Goal: Transaction & Acquisition: Purchase product/service

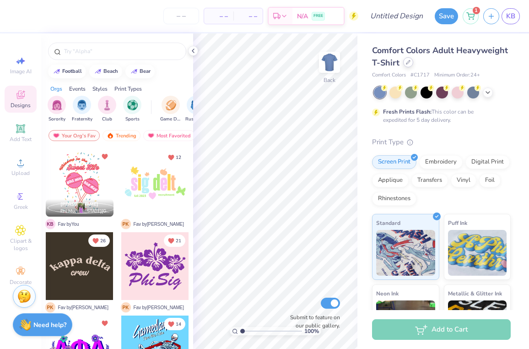
click at [405, 64] on div at bounding box center [408, 62] width 10 height 10
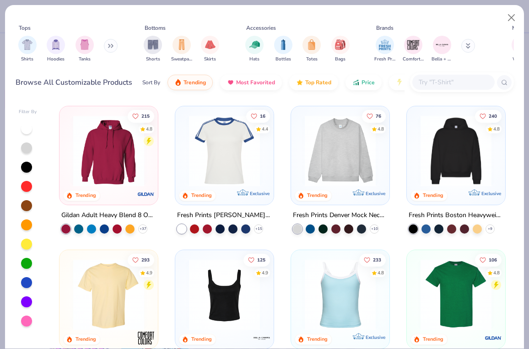
click at [444, 83] on input "text" at bounding box center [453, 82] width 71 height 11
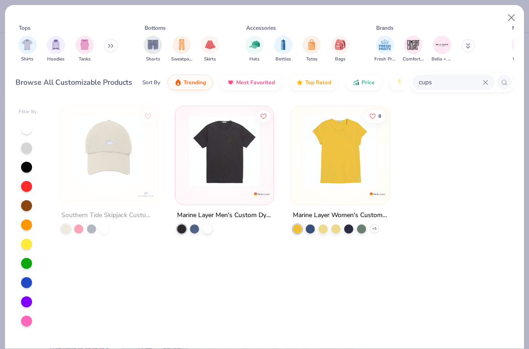
click at [461, 82] on input "cups" at bounding box center [450, 82] width 65 height 11
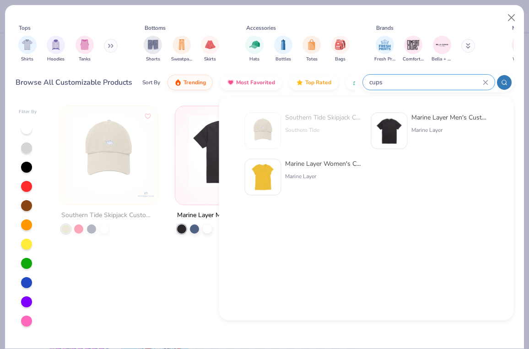
click at [461, 82] on input "cups" at bounding box center [426, 82] width 114 height 11
type input "c"
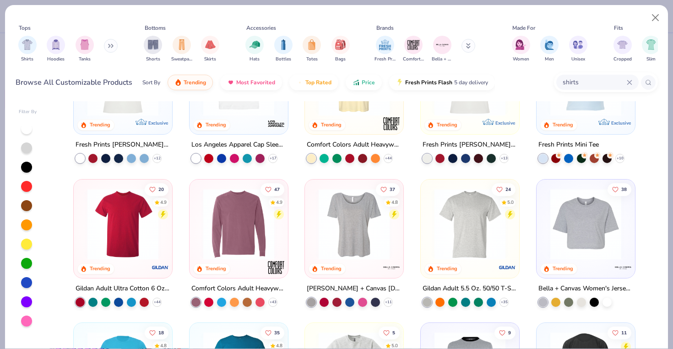
scroll to position [215, 0]
click at [529, 235] on img at bounding box center [586, 223] width 80 height 71
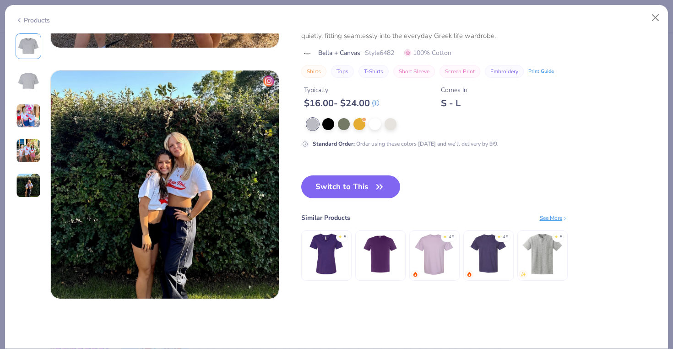
scroll to position [968, 0]
click at [376, 258] on img at bounding box center [381, 253] width 44 height 44
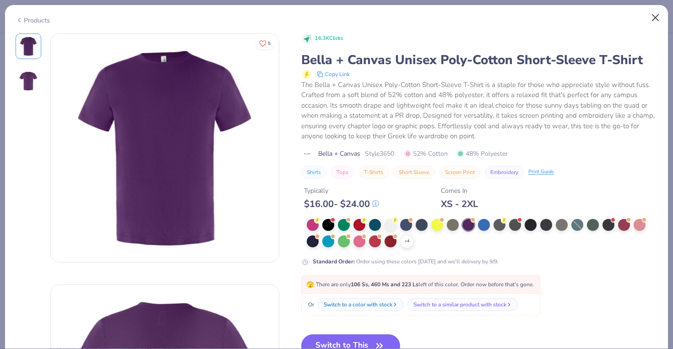
click at [529, 19] on button "Close" at bounding box center [655, 17] width 17 height 17
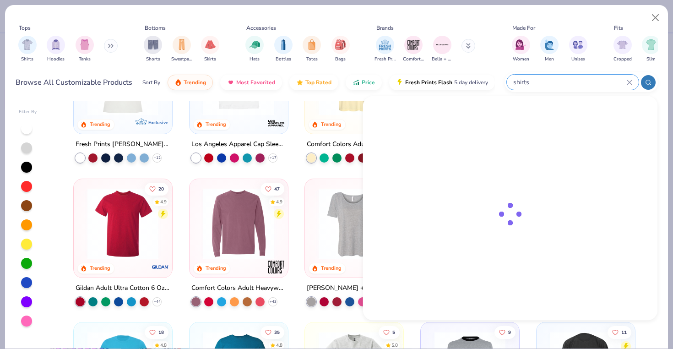
click at [529, 77] on input "shirts" at bounding box center [569, 82] width 114 height 11
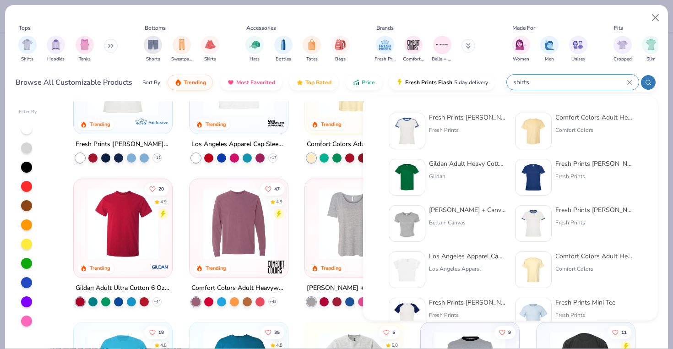
click at [529, 77] on input "shirts" at bounding box center [569, 82] width 114 height 11
drag, startPoint x: 551, startPoint y: 82, endPoint x: 458, endPoint y: 81, distance: 92.5
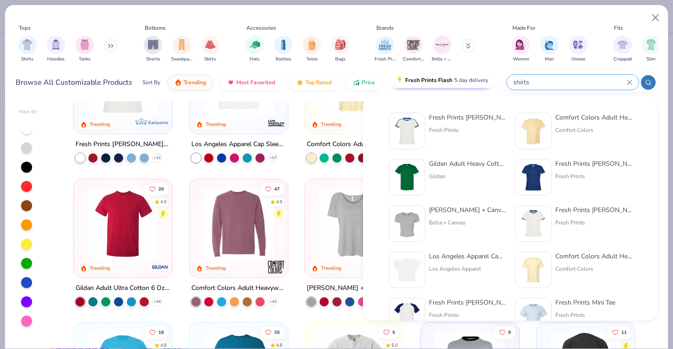
click at [458, 81] on div "Browse All Customizable Products Sort By Trending Most Favorited Top Rated Pric…" at bounding box center [337, 83] width 643 height 26
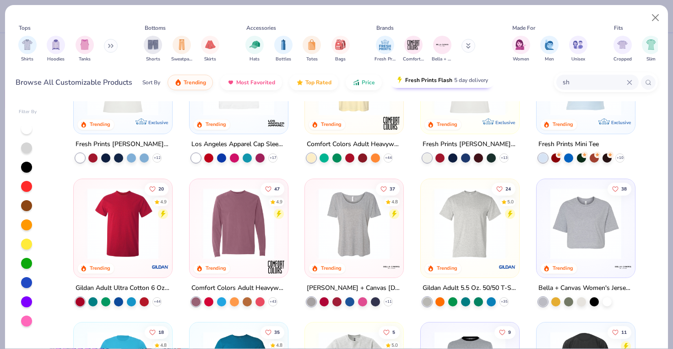
type input "s"
type input "bella + canvas [GEOGRAPHIC_DATA]"
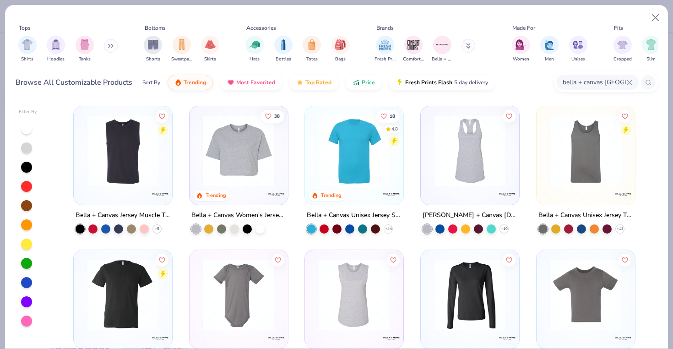
click at [370, 176] on img at bounding box center [354, 150] width 80 height 71
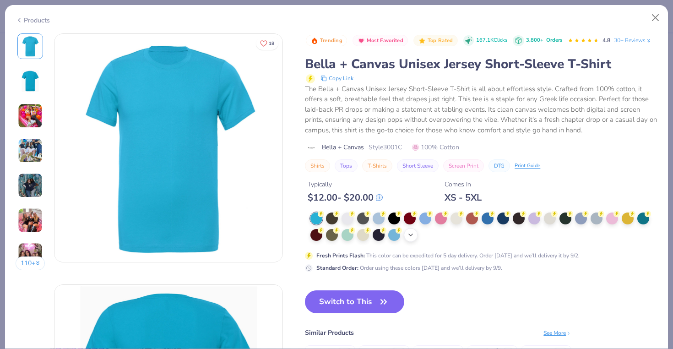
click at [409, 236] on icon at bounding box center [410, 234] width 7 height 7
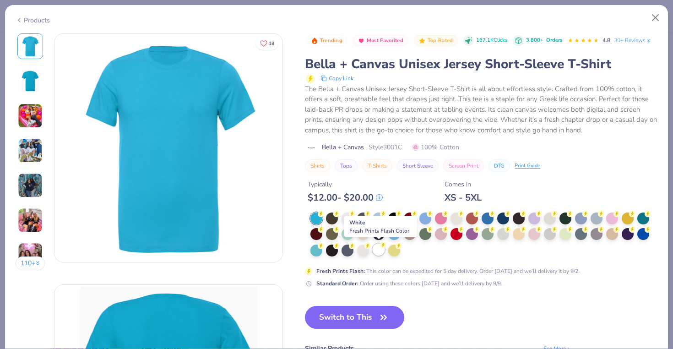
click at [375, 247] on div at bounding box center [379, 250] width 12 height 12
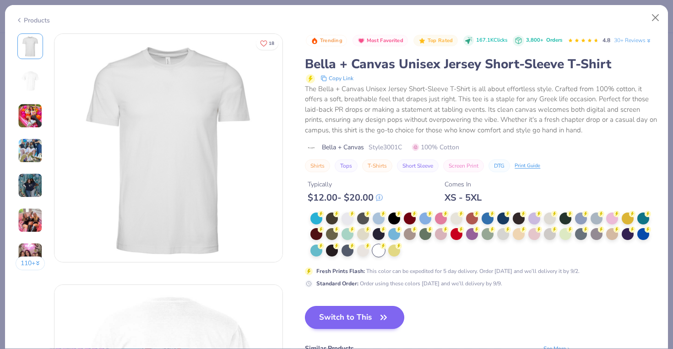
click at [345, 316] on button "Switch to This" at bounding box center [354, 317] width 99 height 23
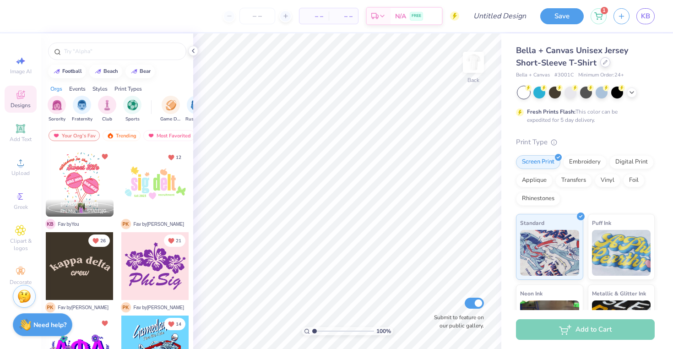
click at [529, 64] on icon at bounding box center [605, 62] width 5 height 5
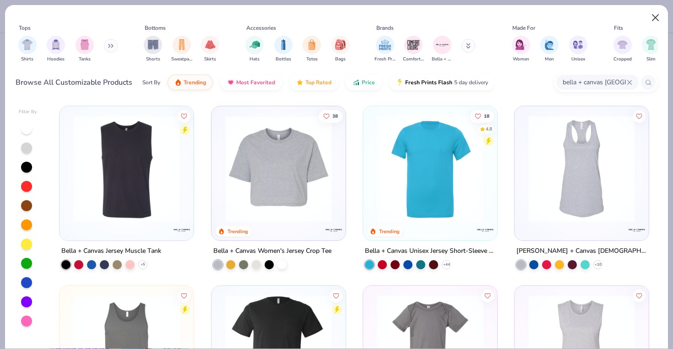
click at [529, 23] on button "Close" at bounding box center [655, 17] width 17 height 17
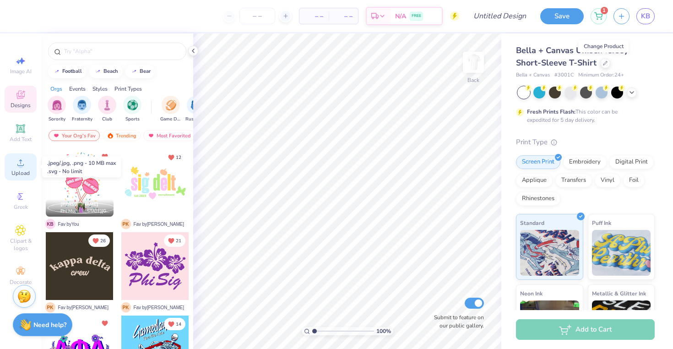
click at [22, 174] on span "Upload" at bounding box center [20, 172] width 18 height 7
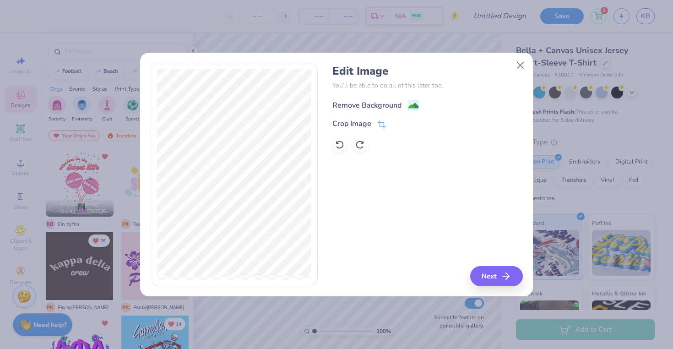
click at [401, 101] on div "Remove Background" at bounding box center [366, 105] width 69 height 11
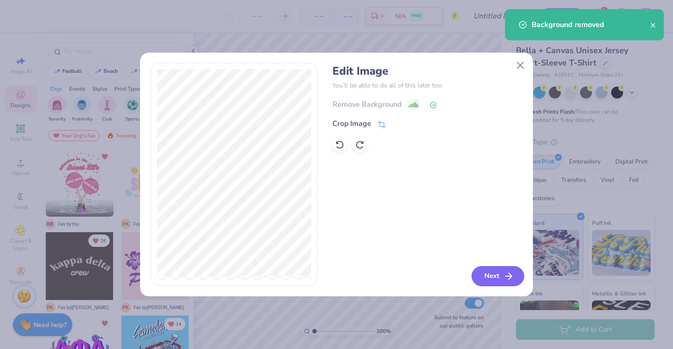
click at [496, 275] on button "Next" at bounding box center [498, 276] width 53 height 20
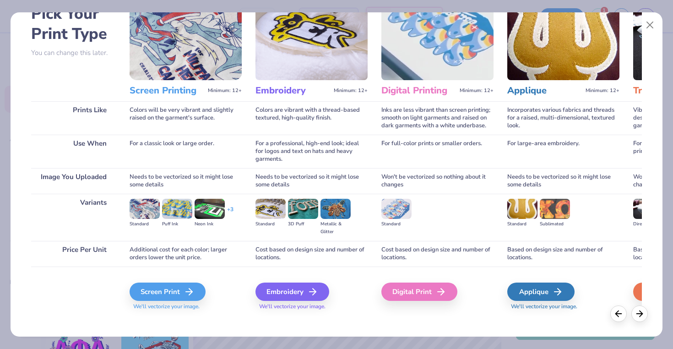
scroll to position [60, 0]
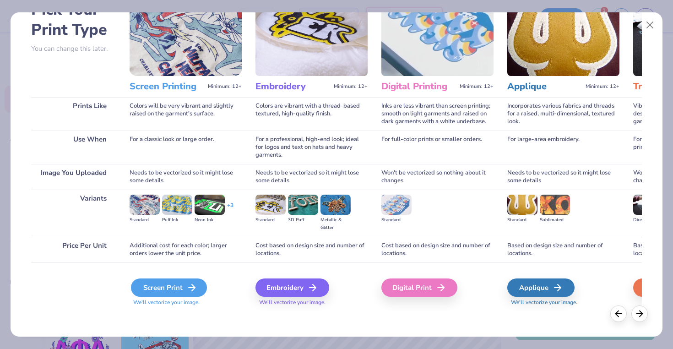
click at [174, 293] on div "Screen Print" at bounding box center [169, 287] width 76 height 18
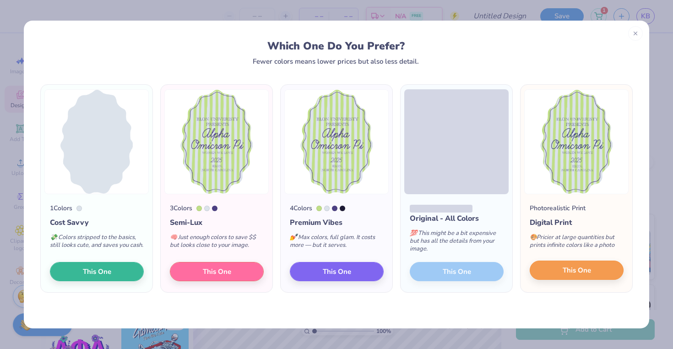
click at [529, 272] on button "This One" at bounding box center [577, 270] width 94 height 19
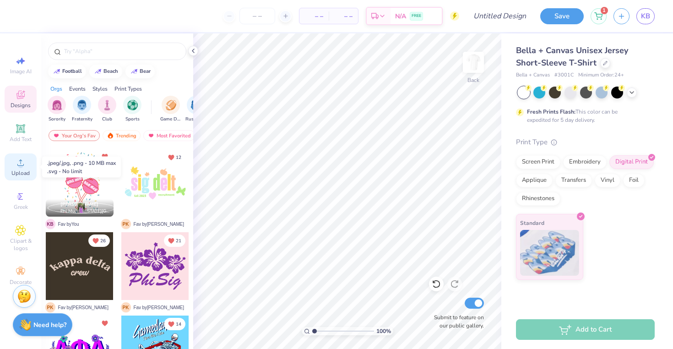
click at [21, 164] on circle at bounding box center [20, 165] width 5 height 5
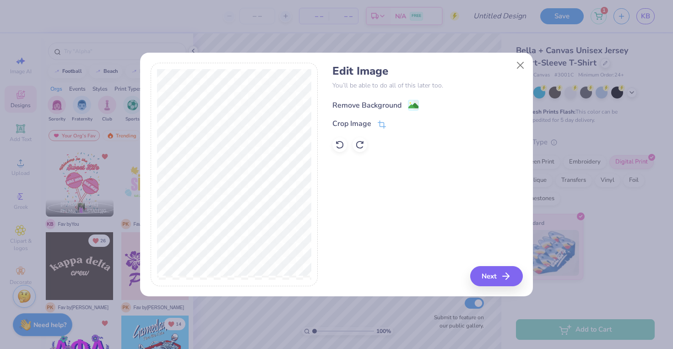
click at [381, 103] on div "Remove Background" at bounding box center [366, 105] width 69 height 11
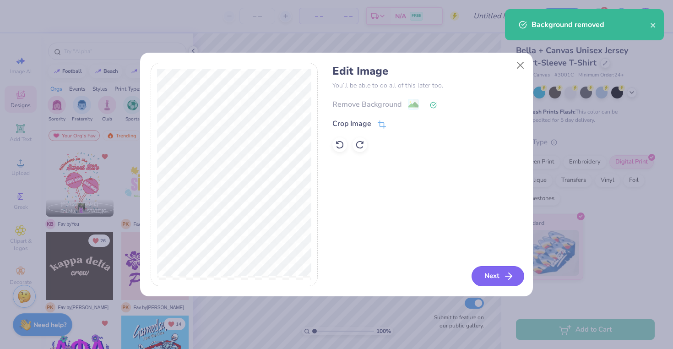
click at [492, 280] on button "Next" at bounding box center [498, 276] width 53 height 20
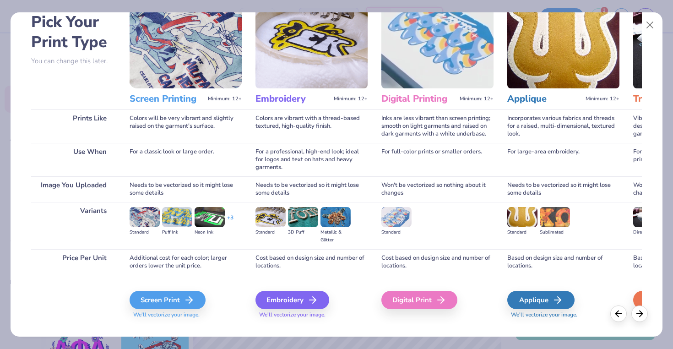
scroll to position [48, 0]
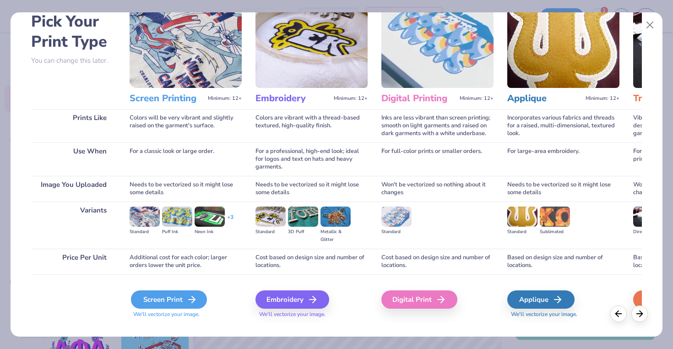
click at [190, 300] on line at bounding box center [192, 300] width 6 height 0
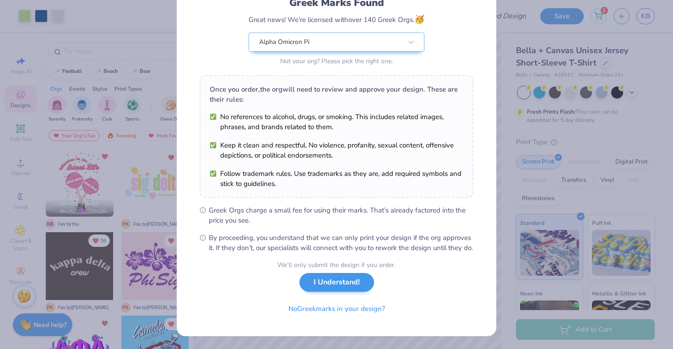
scroll to position [80, 0]
click at [358, 287] on button "I Understand!" at bounding box center [337, 282] width 75 height 19
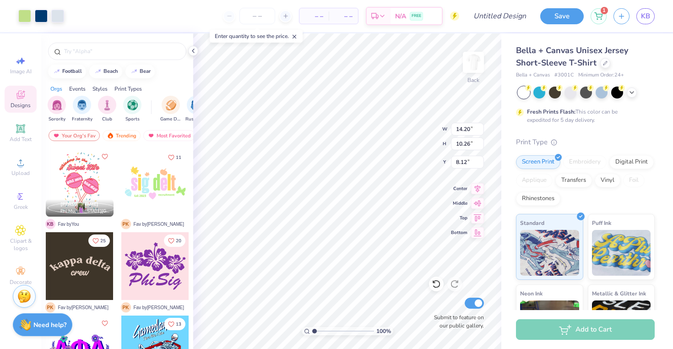
scroll to position [0, 0]
type input "5.86"
type input "4.23"
type input "3.00"
type input "4.18"
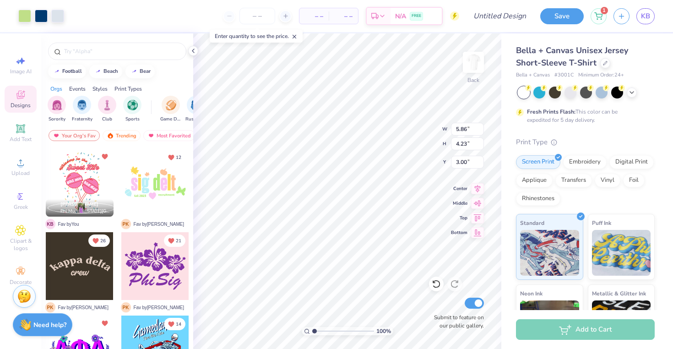
type input "3.02"
type input "3.26"
click at [474, 69] on img at bounding box center [473, 62] width 37 height 37
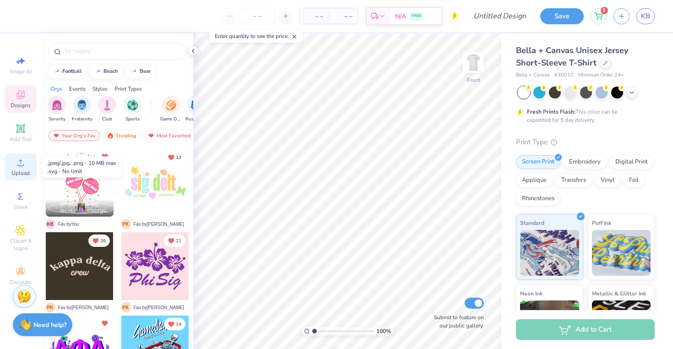
click at [16, 162] on icon at bounding box center [20, 162] width 11 height 11
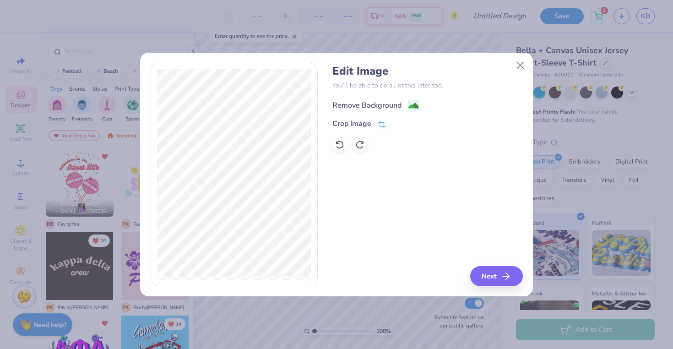
click at [393, 107] on div "Remove Background" at bounding box center [366, 105] width 69 height 11
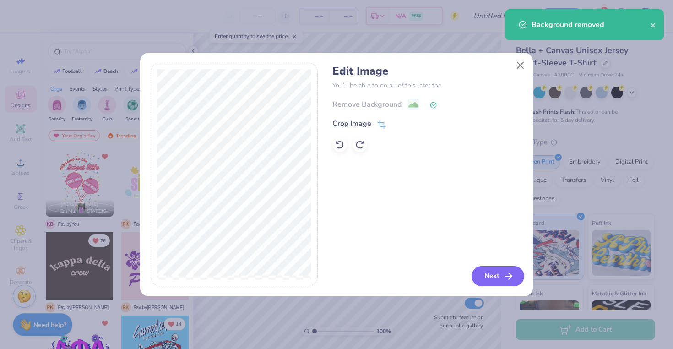
click at [494, 276] on button "Next" at bounding box center [498, 276] width 53 height 20
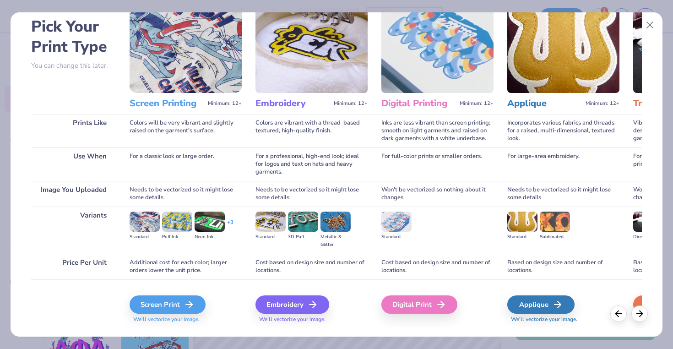
scroll to position [45, 0]
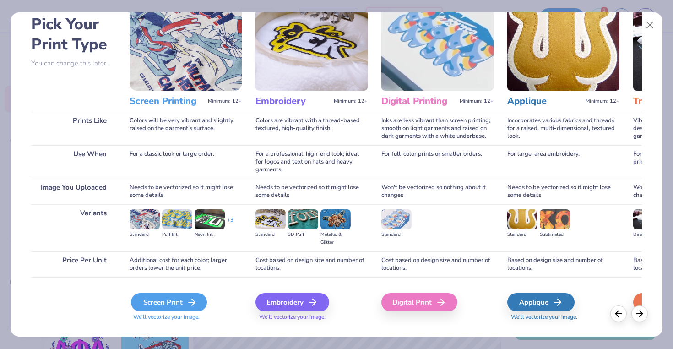
click at [160, 305] on div "Screen Print" at bounding box center [169, 302] width 76 height 18
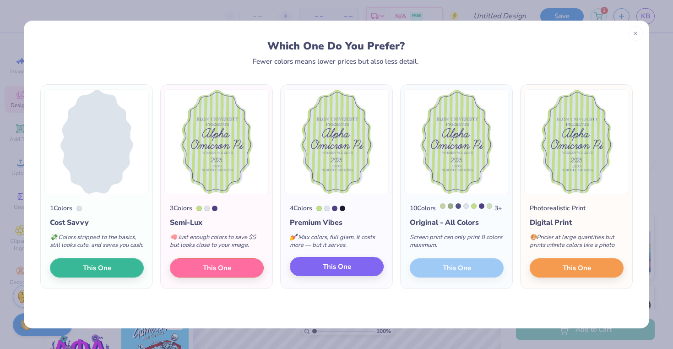
click at [330, 272] on span "This One" at bounding box center [337, 266] width 28 height 11
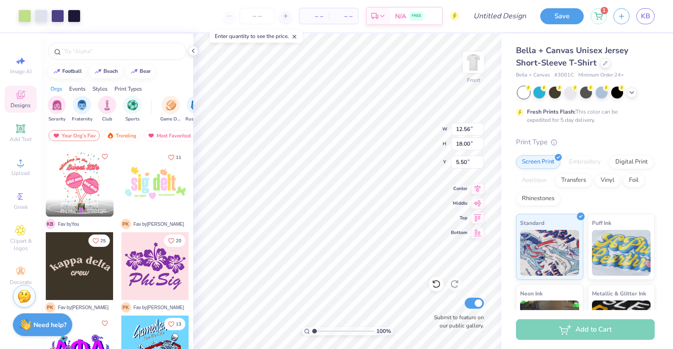
type input "10.25"
type input "14.70"
type input "6.79"
drag, startPoint x: 313, startPoint y: 332, endPoint x: 319, endPoint y: 332, distance: 6.0
click at [319, 332] on input "range" at bounding box center [343, 331] width 62 height 8
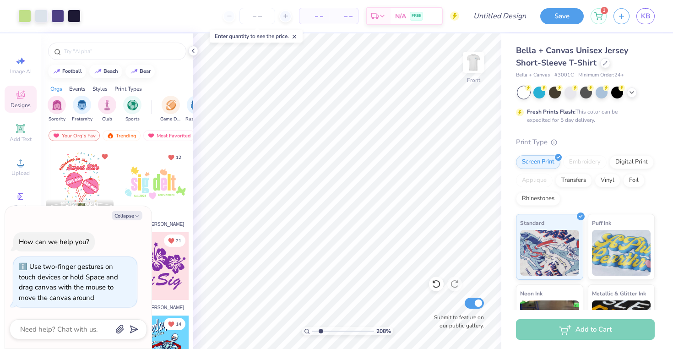
type input "2.01"
click at [321, 333] on input "range" at bounding box center [343, 331] width 62 height 8
click at [481, 61] on img at bounding box center [473, 62] width 37 height 37
click at [60, 16] on div at bounding box center [57, 15] width 13 height 13
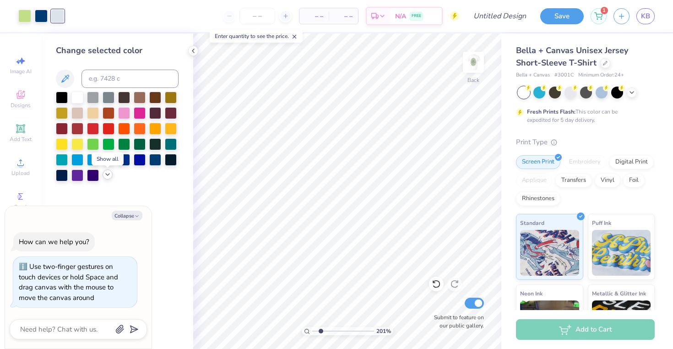
click at [107, 178] on icon at bounding box center [107, 174] width 7 height 7
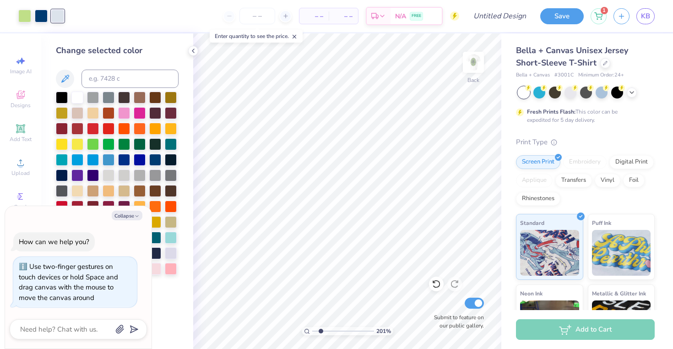
click at [134, 222] on div "Collapse How can we help you? Use two-finger gestures on touch devices or hold …" at bounding box center [78, 277] width 147 height 143
click at [134, 217] on button "Collapse" at bounding box center [127, 216] width 31 height 10
type textarea "x"
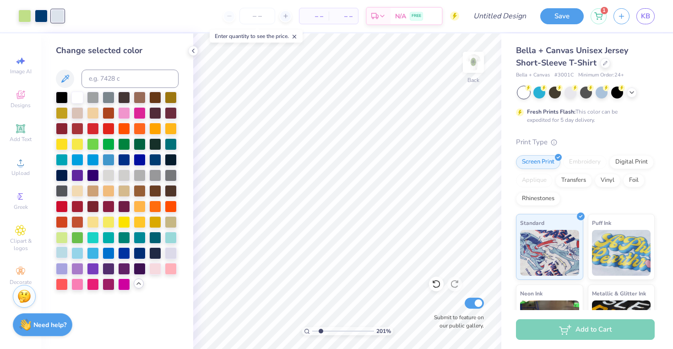
click at [60, 255] on div at bounding box center [62, 252] width 12 height 12
click at [13, 139] on span "Add Text" at bounding box center [21, 139] width 22 height 7
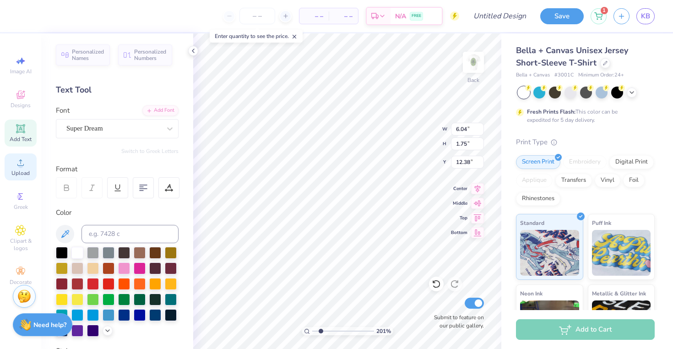
click at [22, 171] on span "Upload" at bounding box center [20, 172] width 18 height 7
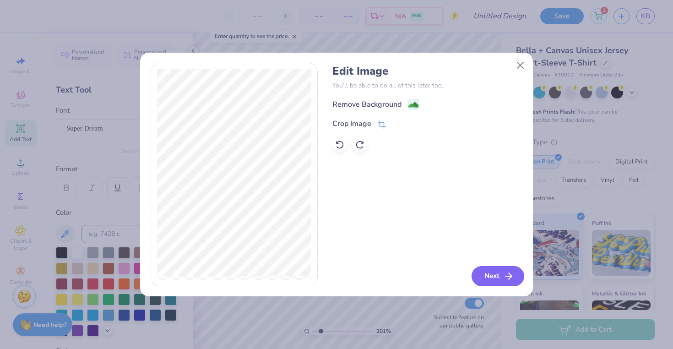
click at [498, 273] on button "Next" at bounding box center [498, 276] width 53 height 20
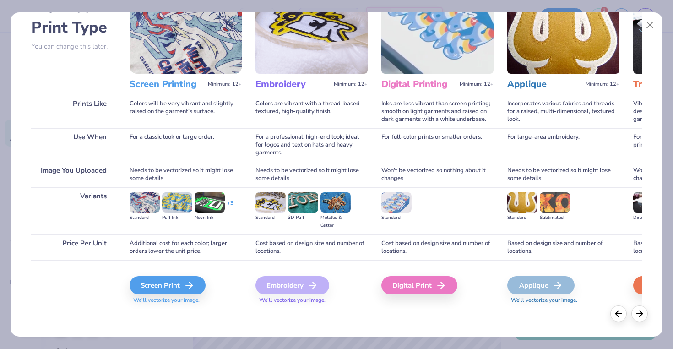
scroll to position [62, 0]
click at [178, 289] on div "Screen Print" at bounding box center [169, 285] width 76 height 18
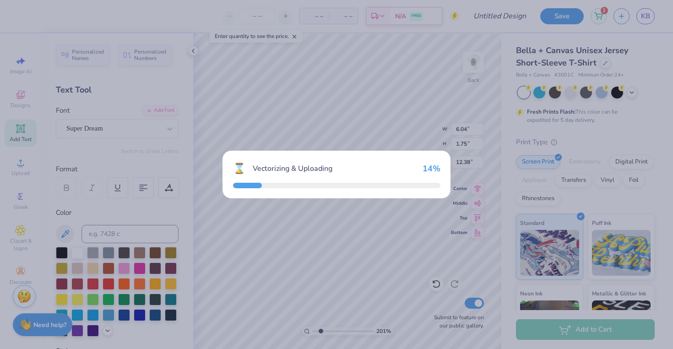
type input "11.44"
type input "13.08"
type input "6.71"
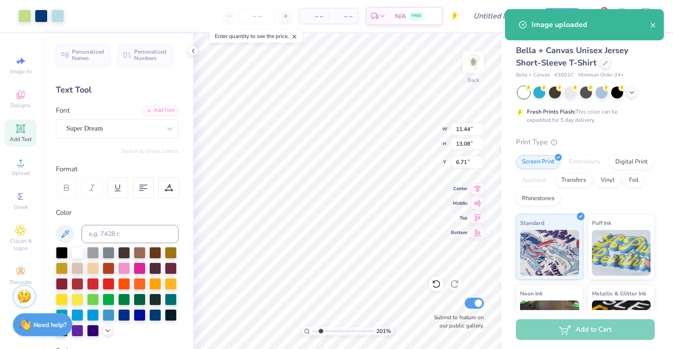
type input "4.18"
type input "3.02"
type input "3.26"
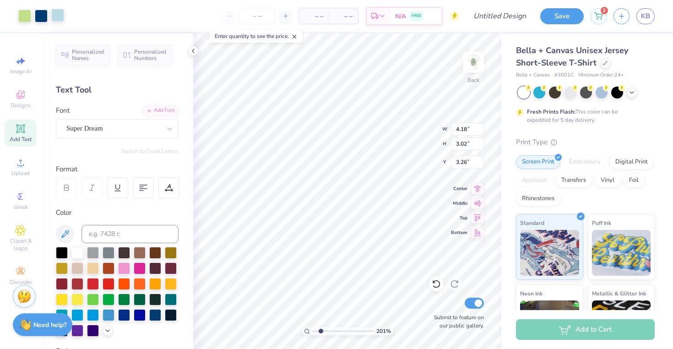
click at [57, 15] on div at bounding box center [57, 15] width 13 height 13
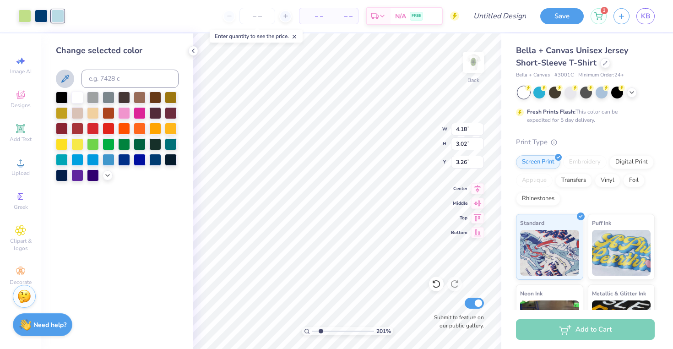
click at [67, 80] on icon at bounding box center [65, 78] width 11 height 11
click at [475, 60] on img at bounding box center [473, 62] width 37 height 37
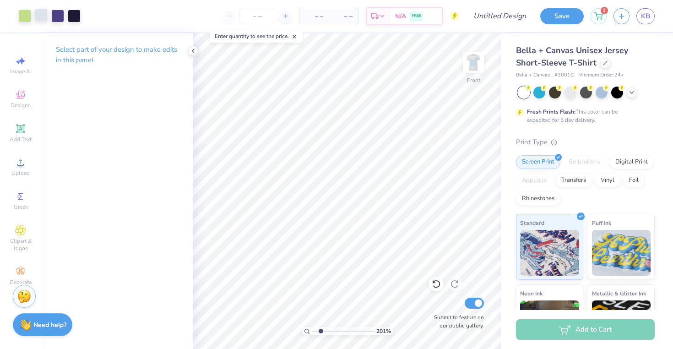
click at [42, 16] on div at bounding box center [41, 15] width 13 height 13
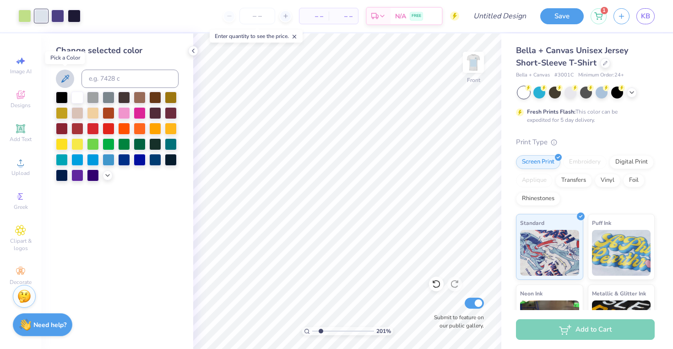
click at [64, 76] on icon at bounding box center [65, 78] width 11 height 11
click at [123, 77] on input at bounding box center [130, 79] width 97 height 18
type input "545"
drag, startPoint x: 321, startPoint y: 332, endPoint x: 296, endPoint y: 332, distance: 24.3
type input "1"
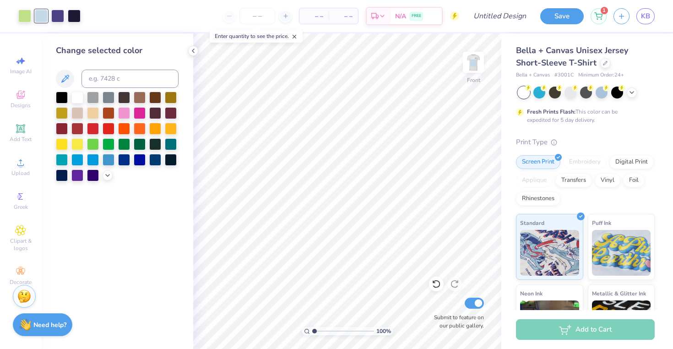
click at [296, 332] on div "100 %" at bounding box center [348, 191] width 316 height 316
click at [472, 60] on img at bounding box center [473, 62] width 37 height 37
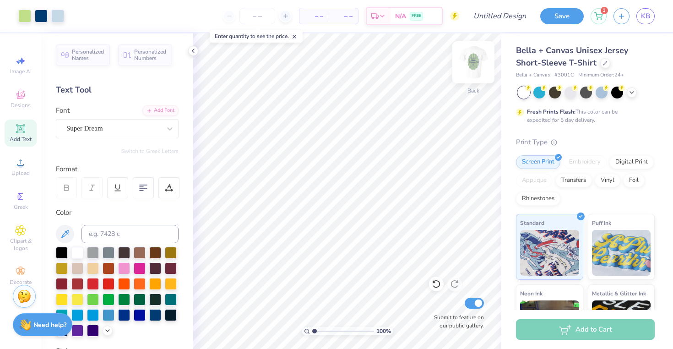
click at [477, 68] on img at bounding box center [473, 62] width 37 height 37
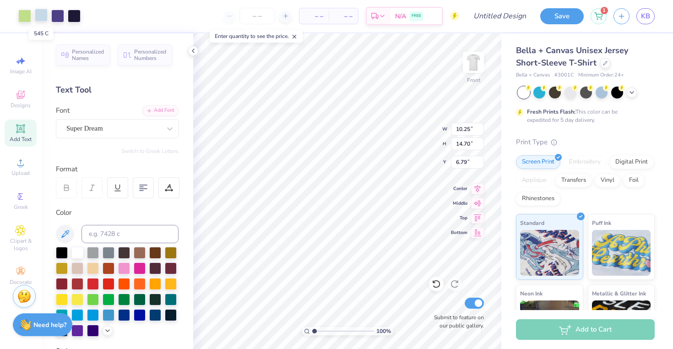
click at [43, 13] on div at bounding box center [41, 15] width 13 height 13
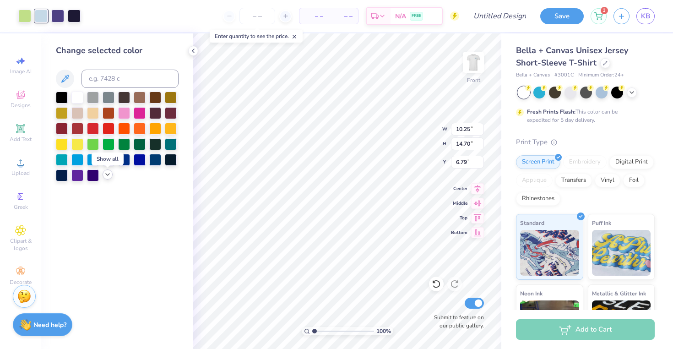
click at [111, 174] on div at bounding box center [108, 174] width 10 height 10
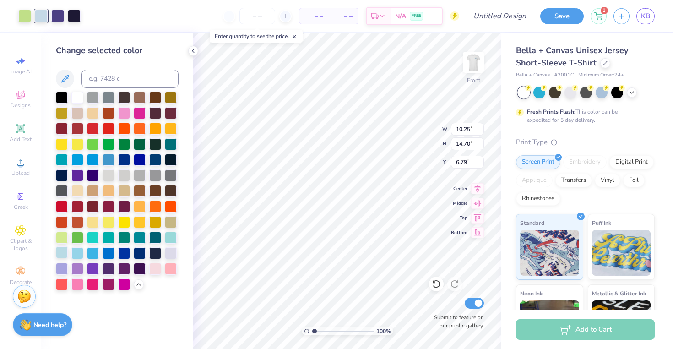
click at [65, 255] on div at bounding box center [62, 252] width 12 height 12
click at [172, 239] on div at bounding box center [171, 237] width 12 height 12
click at [87, 257] on div at bounding box center [93, 252] width 12 height 12
click at [75, 257] on div at bounding box center [77, 252] width 12 height 12
click at [61, 79] on icon at bounding box center [65, 78] width 11 height 11
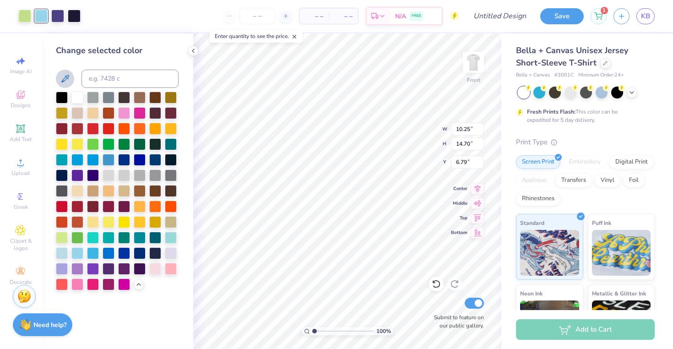
click at [103, 49] on div "Change selected color" at bounding box center [117, 50] width 123 height 12
click at [17, 170] on span "Upload" at bounding box center [20, 172] width 18 height 7
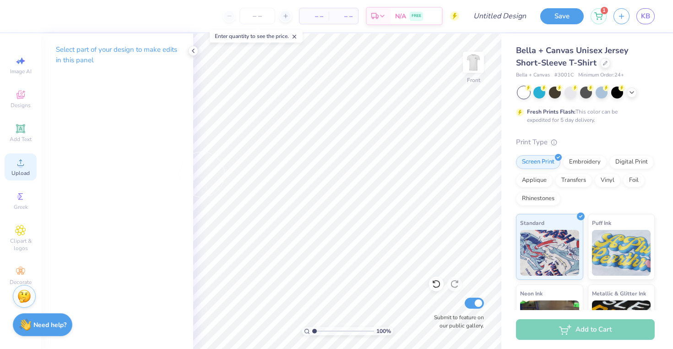
click at [22, 168] on circle at bounding box center [20, 165] width 5 height 5
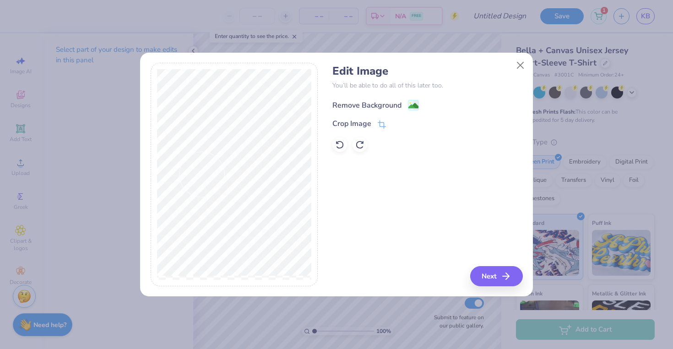
click at [365, 100] on div "Remove Background" at bounding box center [366, 105] width 69 height 11
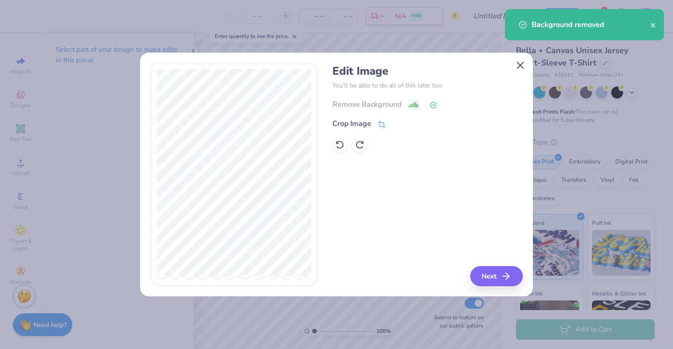
click at [517, 61] on button "Close" at bounding box center [520, 64] width 17 height 17
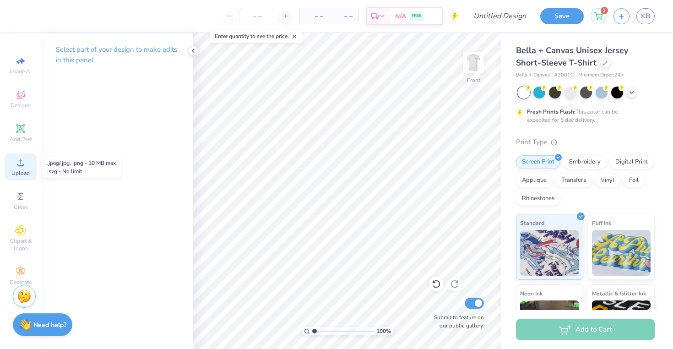
click at [19, 164] on circle at bounding box center [20, 165] width 5 height 5
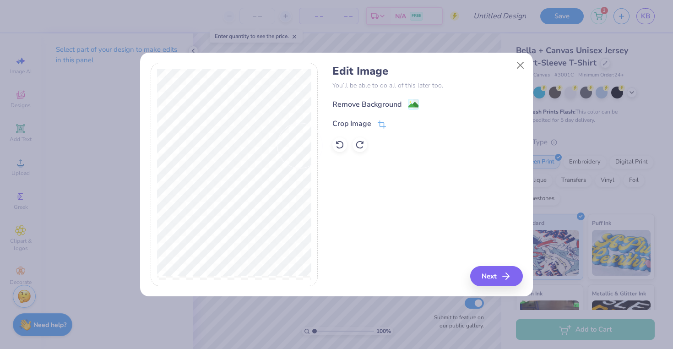
click at [326, 124] on div "Edit Image You’ll be able to do all of this later too. Remove Background Crop I…" at bounding box center [337, 174] width 372 height 223
click at [523, 69] on button "Close" at bounding box center [520, 64] width 17 height 17
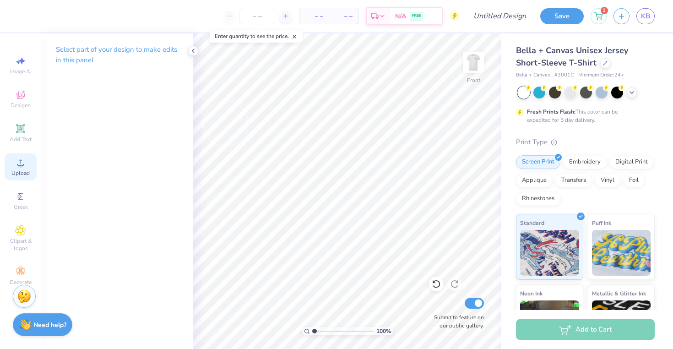
click at [15, 178] on div "Upload" at bounding box center [21, 166] width 32 height 27
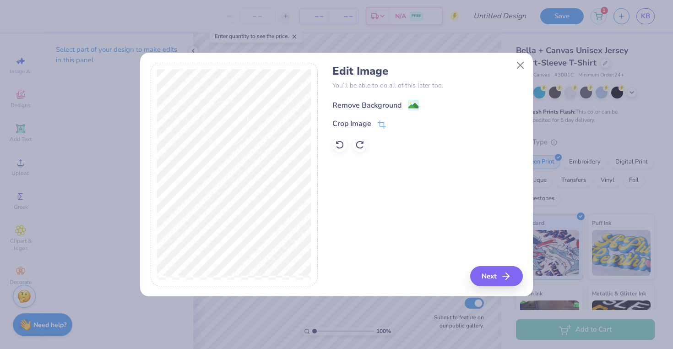
click at [389, 103] on div "Remove Background" at bounding box center [366, 105] width 69 height 11
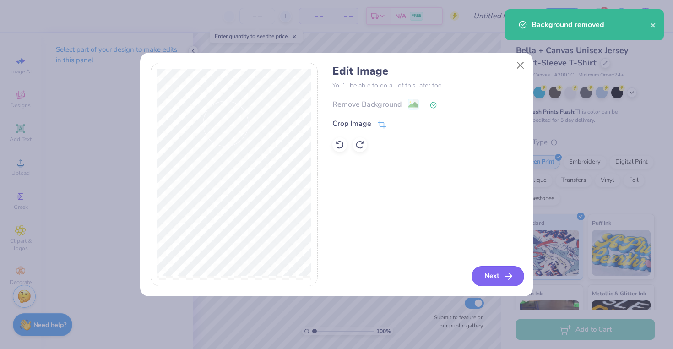
click at [486, 268] on button "Next" at bounding box center [498, 276] width 53 height 20
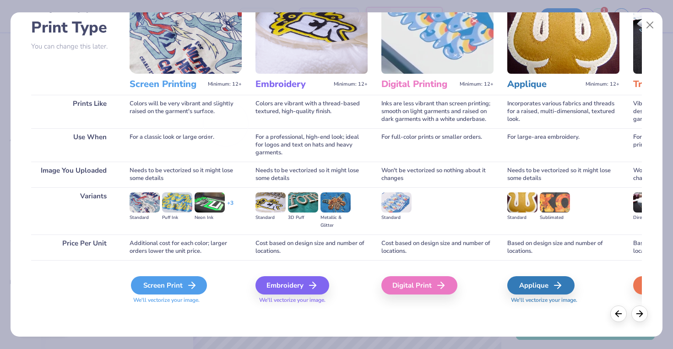
click at [193, 278] on div "Screen Print" at bounding box center [169, 285] width 76 height 18
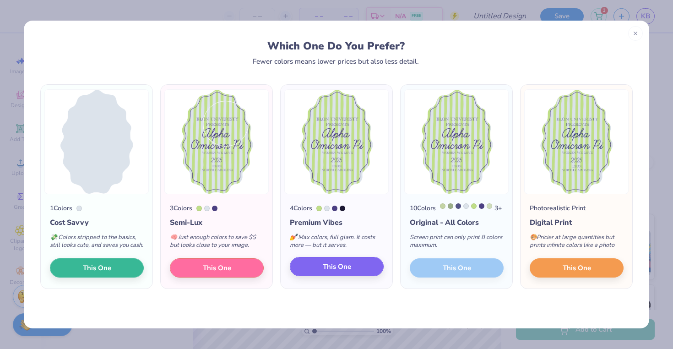
click at [327, 276] on button "This One" at bounding box center [337, 266] width 94 height 19
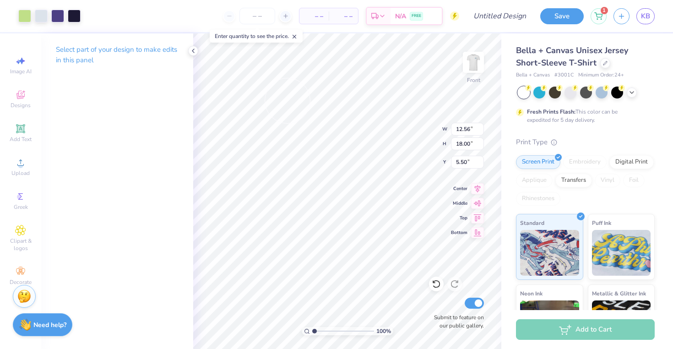
type input "10.25"
type input "14.70"
type input "6.79"
type input "10.72"
type input "15.37"
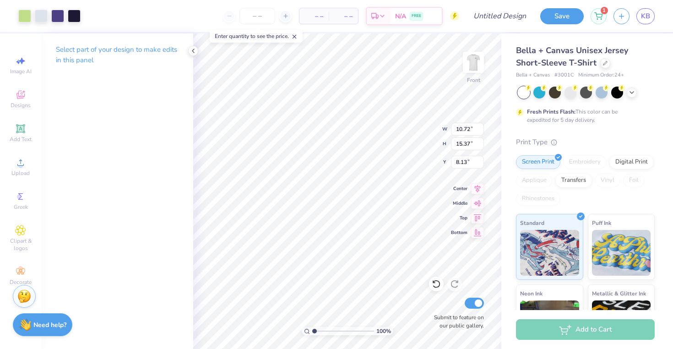
type input "7.14"
click at [471, 62] on img at bounding box center [473, 62] width 37 height 37
click at [57, 16] on div at bounding box center [57, 15] width 13 height 13
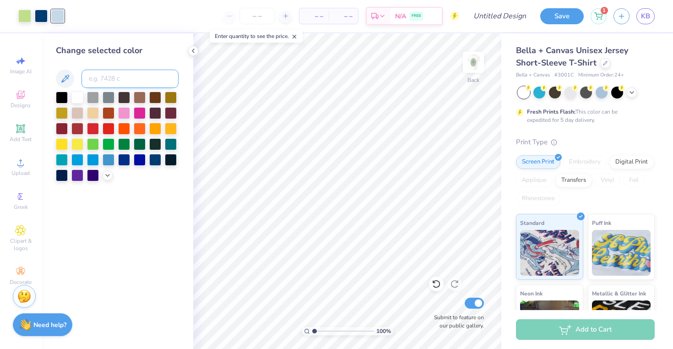
click at [100, 76] on input at bounding box center [130, 79] width 97 height 18
type input "656"
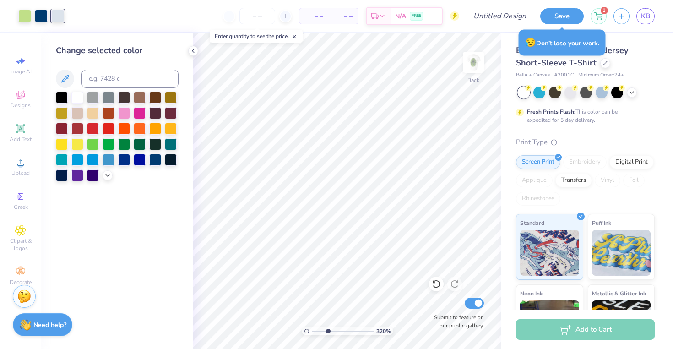
type input "3.2"
drag, startPoint x: 315, startPoint y: 330, endPoint x: 328, endPoint y: 332, distance: 13.5
click at [328, 332] on input "range" at bounding box center [343, 331] width 62 height 8
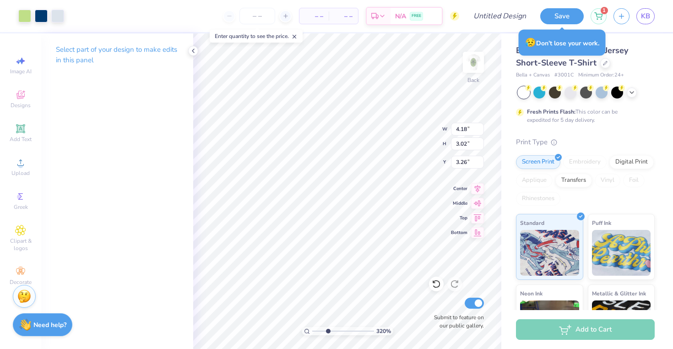
type input "3.00"
drag, startPoint x: 327, startPoint y: 330, endPoint x: 251, endPoint y: 330, distance: 75.1
type input "1"
click at [251, 330] on div "283 %" at bounding box center [348, 191] width 316 height 316
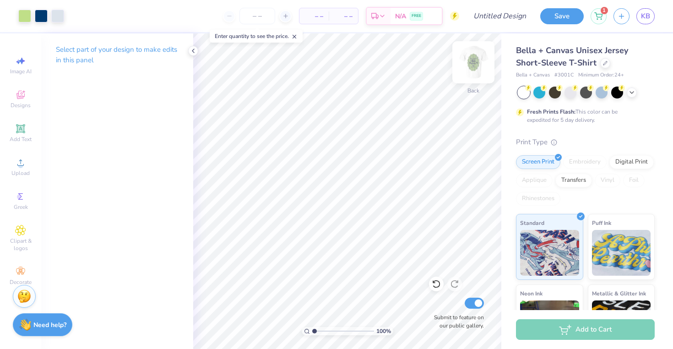
click at [470, 61] on img at bounding box center [473, 62] width 37 height 37
type input "6.11"
click at [474, 64] on img at bounding box center [473, 62] width 37 height 37
click at [489, 11] on input "Design Title" at bounding box center [511, 16] width 45 height 18
type input "aoii women we love"
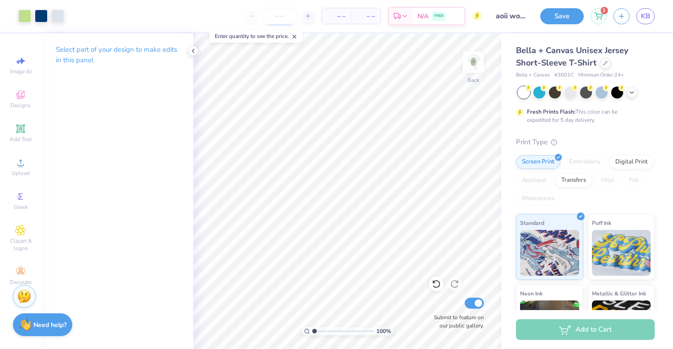
click at [282, 20] on input "number" at bounding box center [280, 16] width 36 height 16
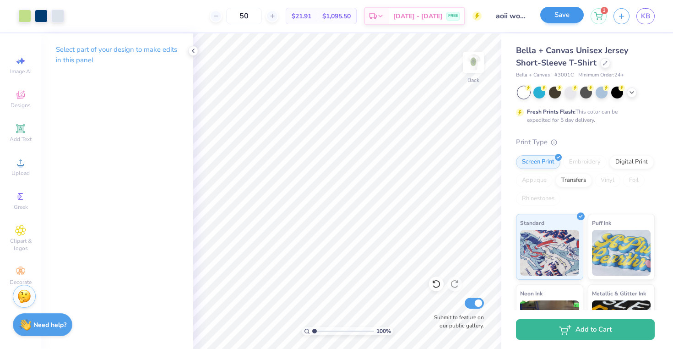
type input "50"
click at [529, 15] on button "Save" at bounding box center [562, 15] width 44 height 16
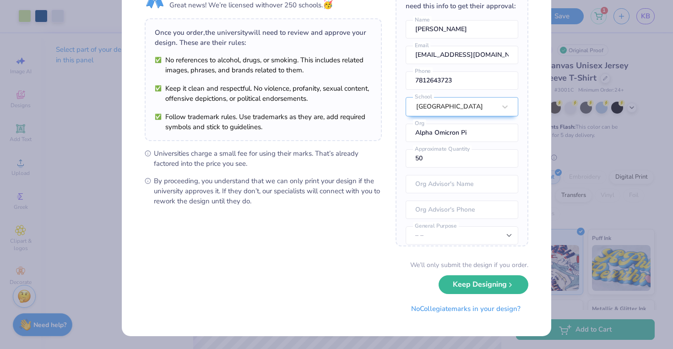
scroll to position [49, 0]
click at [471, 276] on button "Keep Designing" at bounding box center [484, 282] width 90 height 19
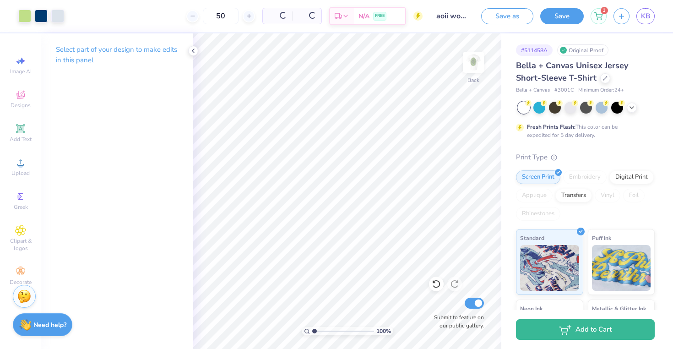
scroll to position [0, 0]
click at [483, 76] on img at bounding box center [473, 62] width 37 height 37
click at [529, 19] on div "1" at bounding box center [599, 15] width 16 height 16
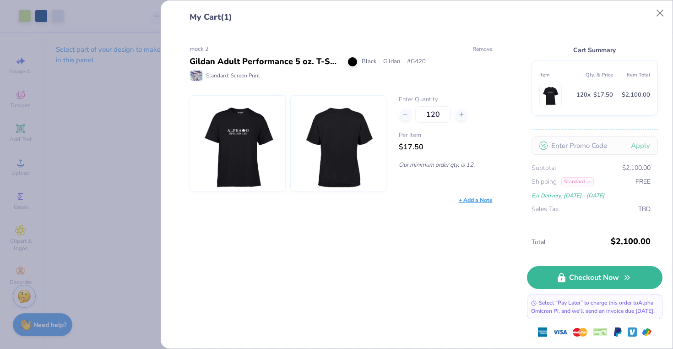
click at [485, 49] on button "Remove" at bounding box center [482, 49] width 21 height 8
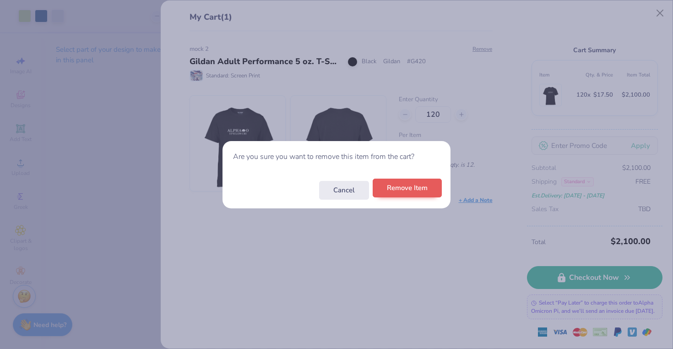
click at [406, 194] on button "Remove Item" at bounding box center [407, 188] width 69 height 19
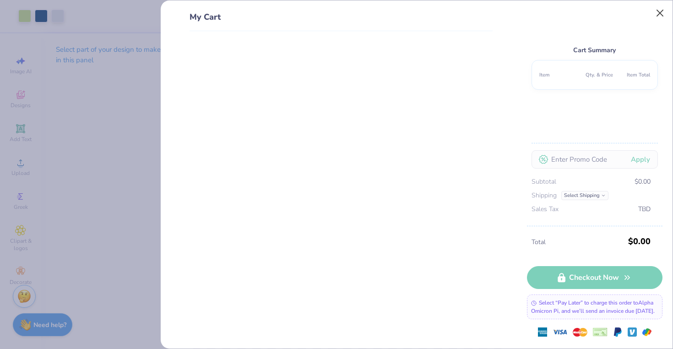
click at [529, 11] on button "Close" at bounding box center [660, 13] width 17 height 17
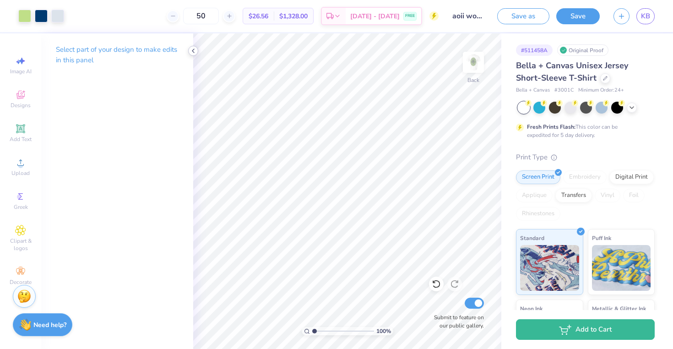
click at [193, 47] on icon at bounding box center [193, 50] width 7 height 7
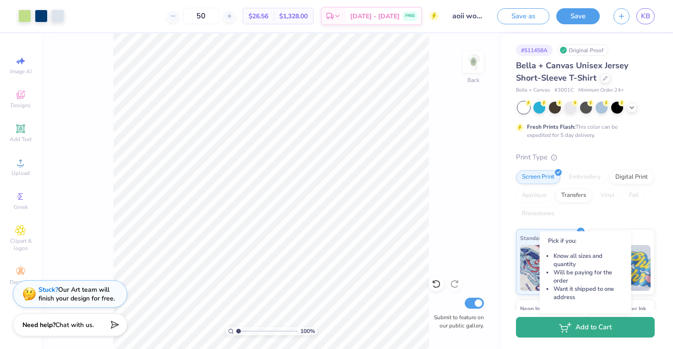
click at [529, 328] on button "Add to Cart" at bounding box center [585, 327] width 139 height 21
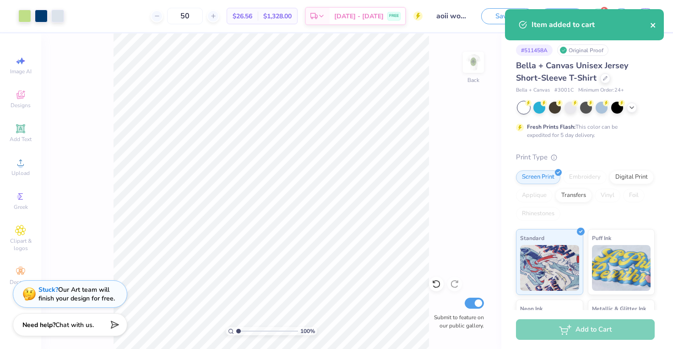
click at [529, 25] on icon "close" at bounding box center [653, 25] width 6 height 7
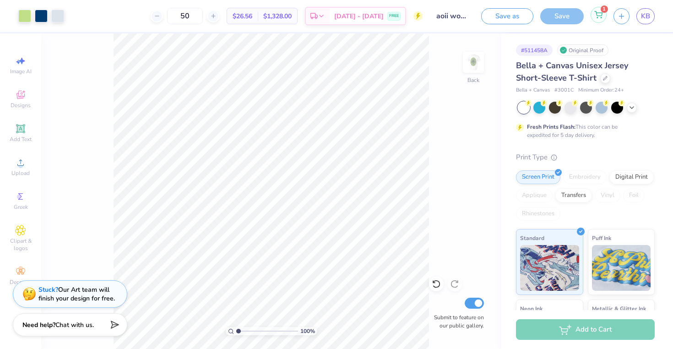
click at [529, 14] on div "1" at bounding box center [599, 15] width 16 height 16
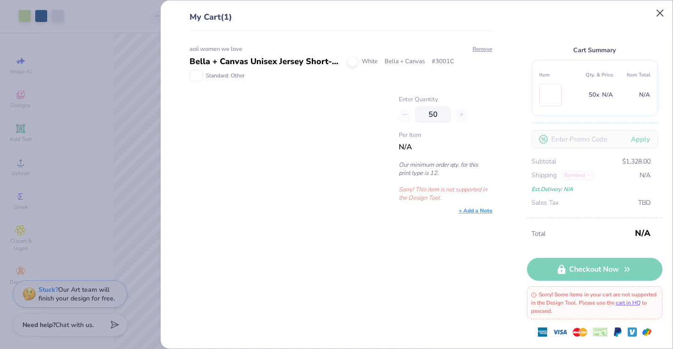
click at [529, 12] on button "Close" at bounding box center [660, 13] width 17 height 17
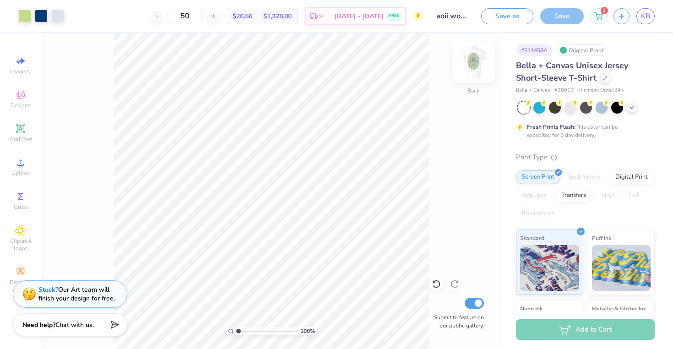
click at [471, 66] on img at bounding box center [473, 62] width 37 height 37
